Goal: Find specific page/section

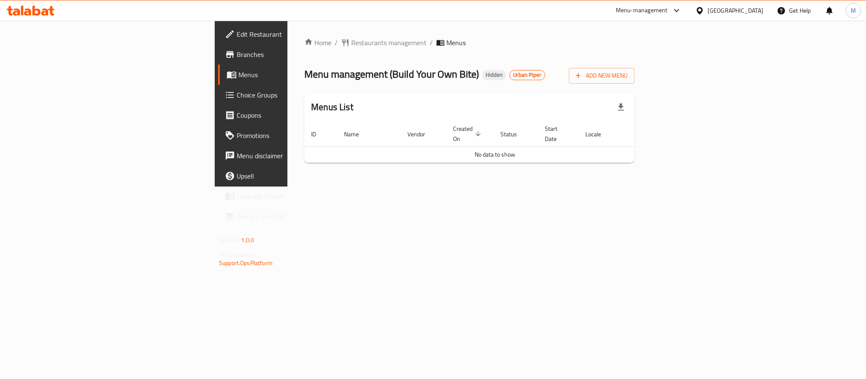
click at [238, 73] on span "Menus" at bounding box center [295, 75] width 114 height 10
click at [238, 71] on span "Menus" at bounding box center [295, 75] width 114 height 10
click at [218, 61] on link "Branches" at bounding box center [288, 54] width 141 height 20
click at [237, 38] on span "Edit Restaurant" at bounding box center [295, 34] width 116 height 10
